Goal: Understand process/instructions

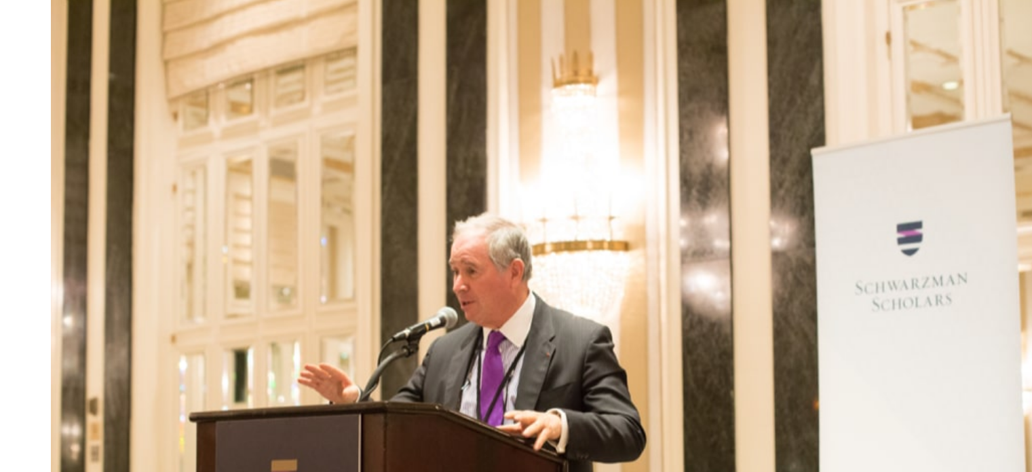
scroll to position [4495, 0]
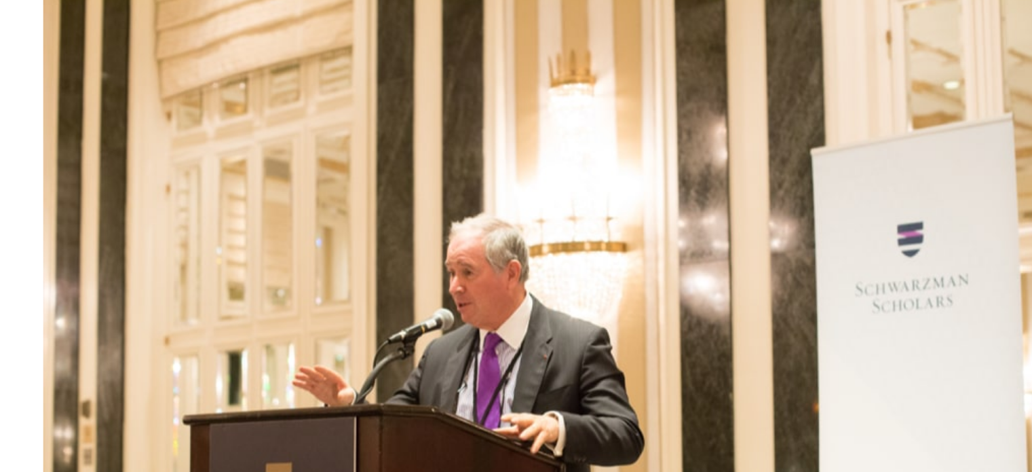
click at [772, 248] on img at bounding box center [710, 292] width 346 height 260
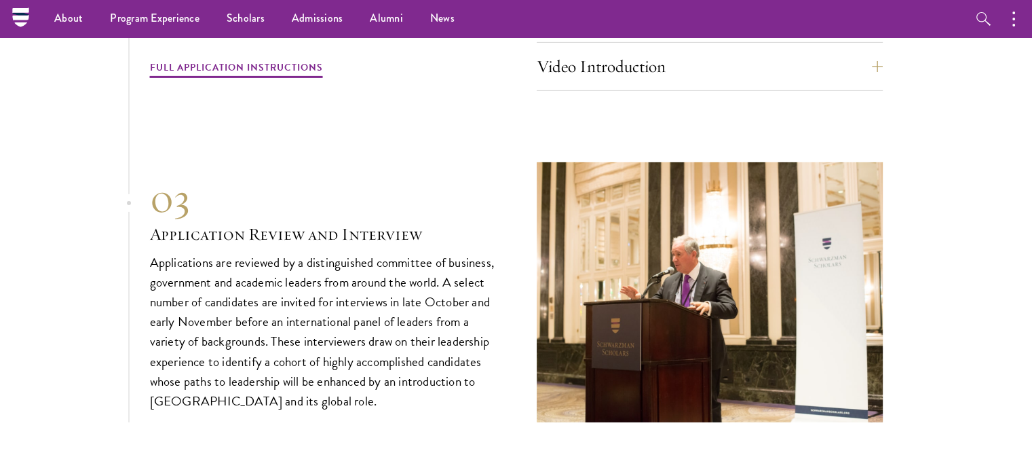
click at [748, 254] on img at bounding box center [710, 292] width 346 height 260
click at [507, 252] on div "03 Application Review and Interview 03 Application Review and Interview Applica…" at bounding box center [516, 292] width 733 height 260
